Goal: Task Accomplishment & Management: Use online tool/utility

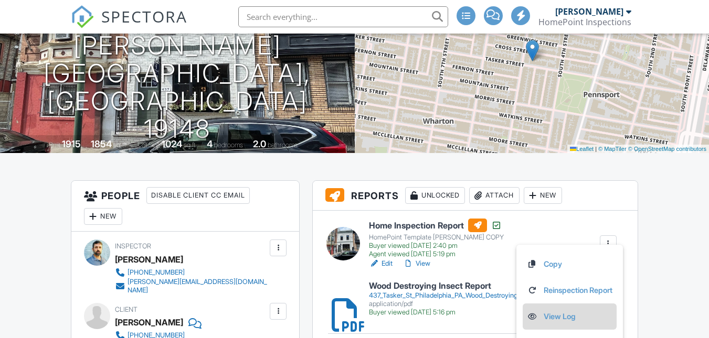
scroll to position [127, 0]
click at [565, 313] on link "View Log" at bounding box center [569, 317] width 85 height 12
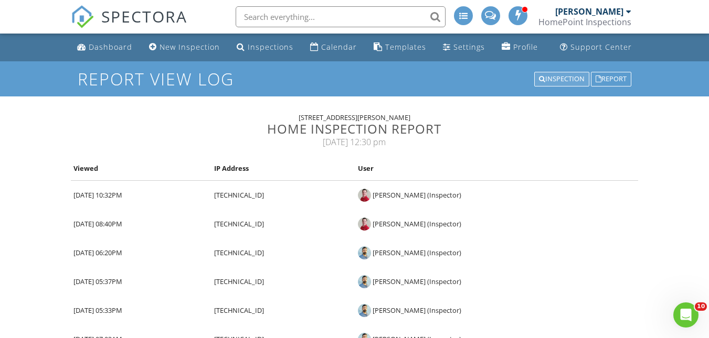
click at [564, 79] on div "Inspection" at bounding box center [561, 79] width 55 height 15
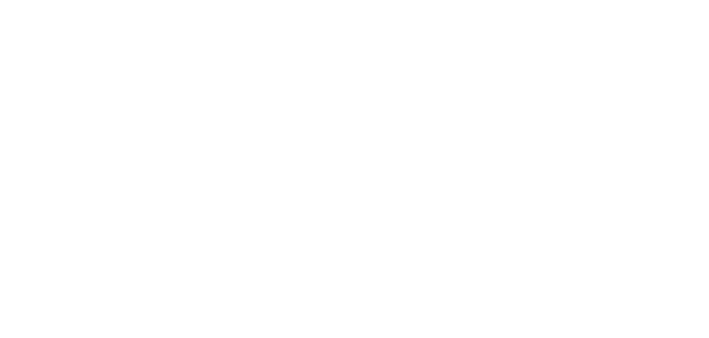
scroll to position [13, 0]
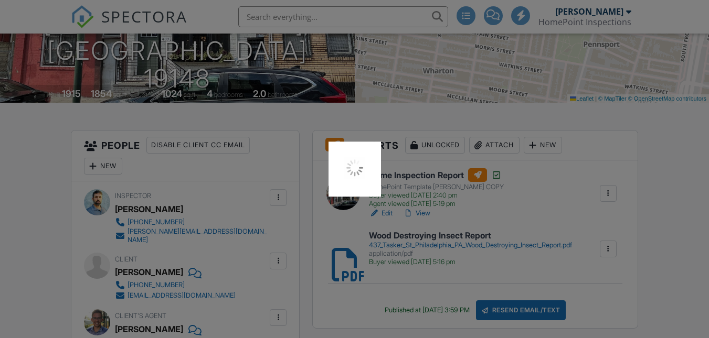
scroll to position [177, 0]
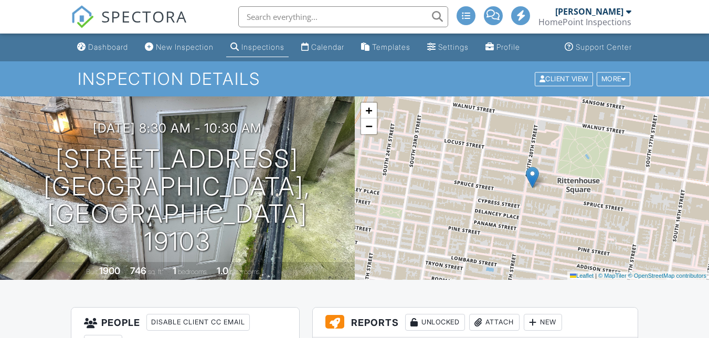
scroll to position [318, 0]
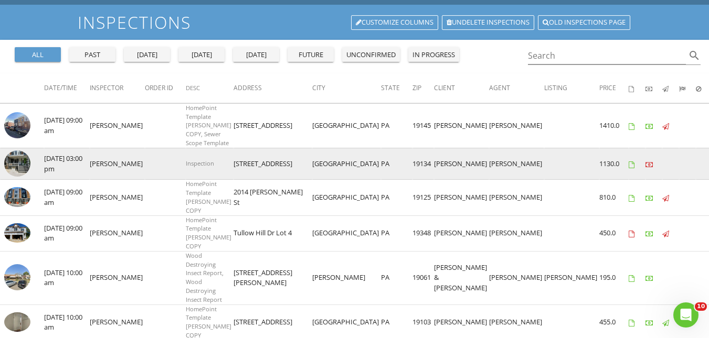
click at [11, 177] on img at bounding box center [17, 164] width 26 height 26
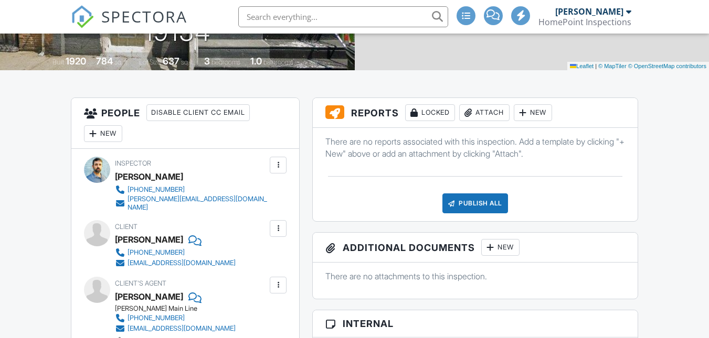
click at [539, 108] on div "New" at bounding box center [532, 112] width 38 height 17
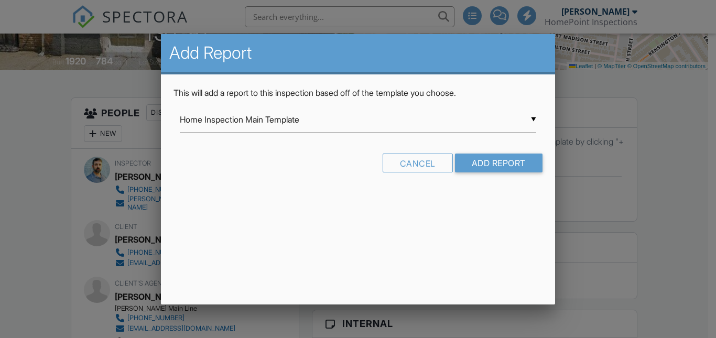
click at [352, 125] on input "Home Inspection Main Template" at bounding box center [358, 120] width 356 height 26
click at [352, 125] on span "Home Inspection Main Template" at bounding box center [358, 120] width 356 height 26
click at [256, 116] on div "▼ Home Inspection Main Template Home Inspection Main Template HomePoint Templat…" at bounding box center [358, 120] width 356 height 26
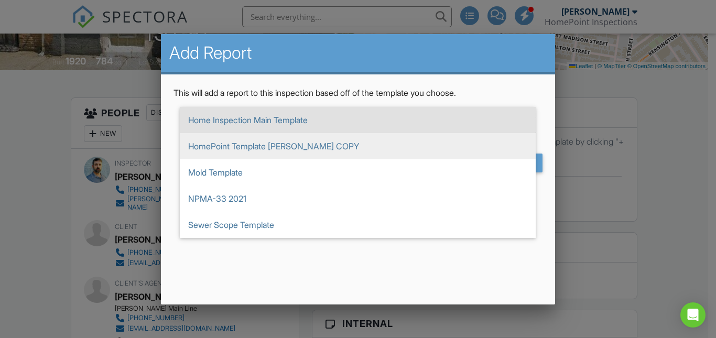
click at [230, 151] on span "HomePoint Template [PERSON_NAME] COPY" at bounding box center [358, 146] width 356 height 26
type input "HomePoint Template [PERSON_NAME] COPY"
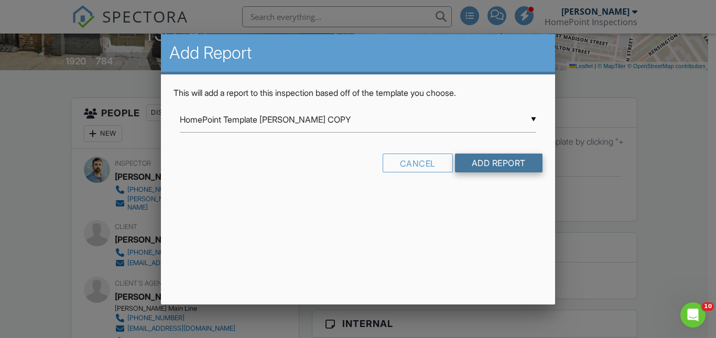
click at [505, 157] on input "Add Report" at bounding box center [499, 163] width 88 height 19
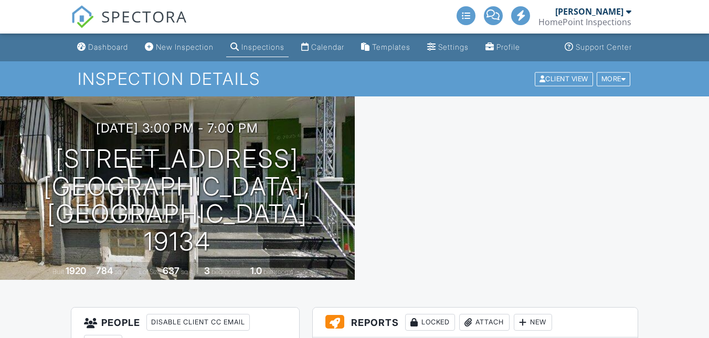
click at [537, 314] on div "New" at bounding box center [532, 322] width 38 height 17
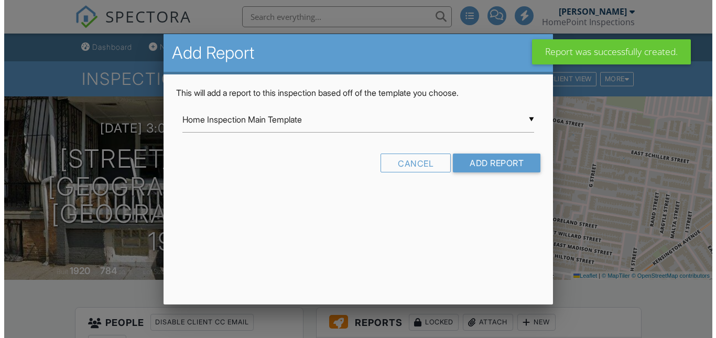
scroll to position [134, 0]
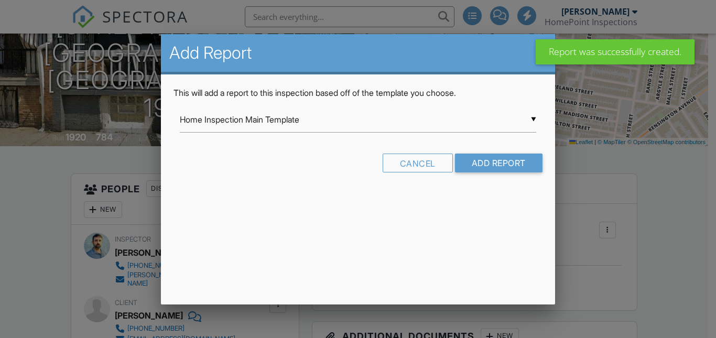
click at [335, 131] on input "Home Inspection Main Template" at bounding box center [358, 120] width 356 height 26
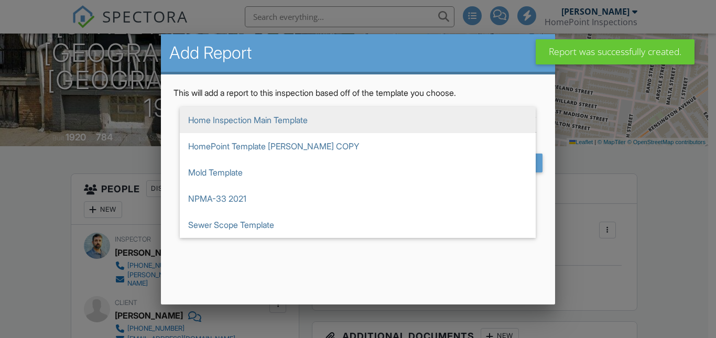
click at [265, 123] on span "Home Inspection Main Template" at bounding box center [358, 120] width 356 height 26
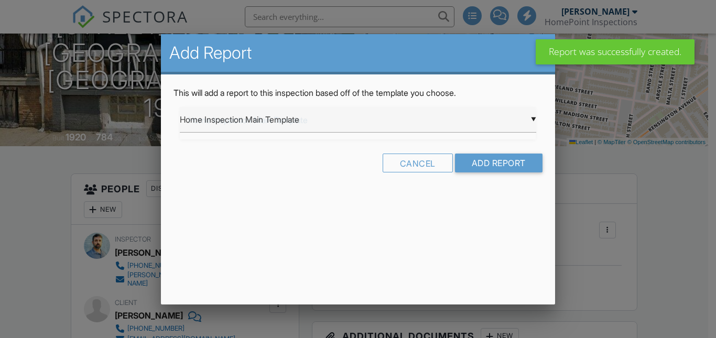
click at [265, 123] on div "▼ Home Inspection Main Template Home Inspection Main Template HomePoint Templat…" at bounding box center [358, 120] width 356 height 26
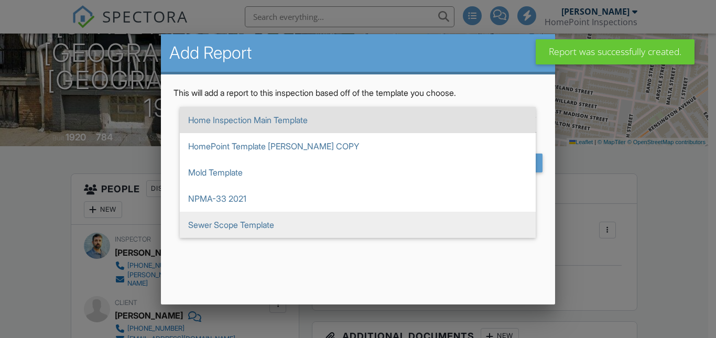
click at [254, 228] on span "Sewer Scope Template" at bounding box center [358, 225] width 356 height 26
type input "Sewer Scope Template"
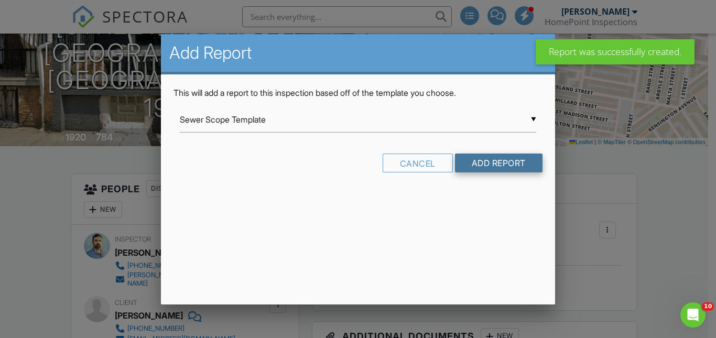
click at [465, 167] on input "Add Report" at bounding box center [499, 163] width 88 height 19
